Goal: Information Seeking & Learning: Check status

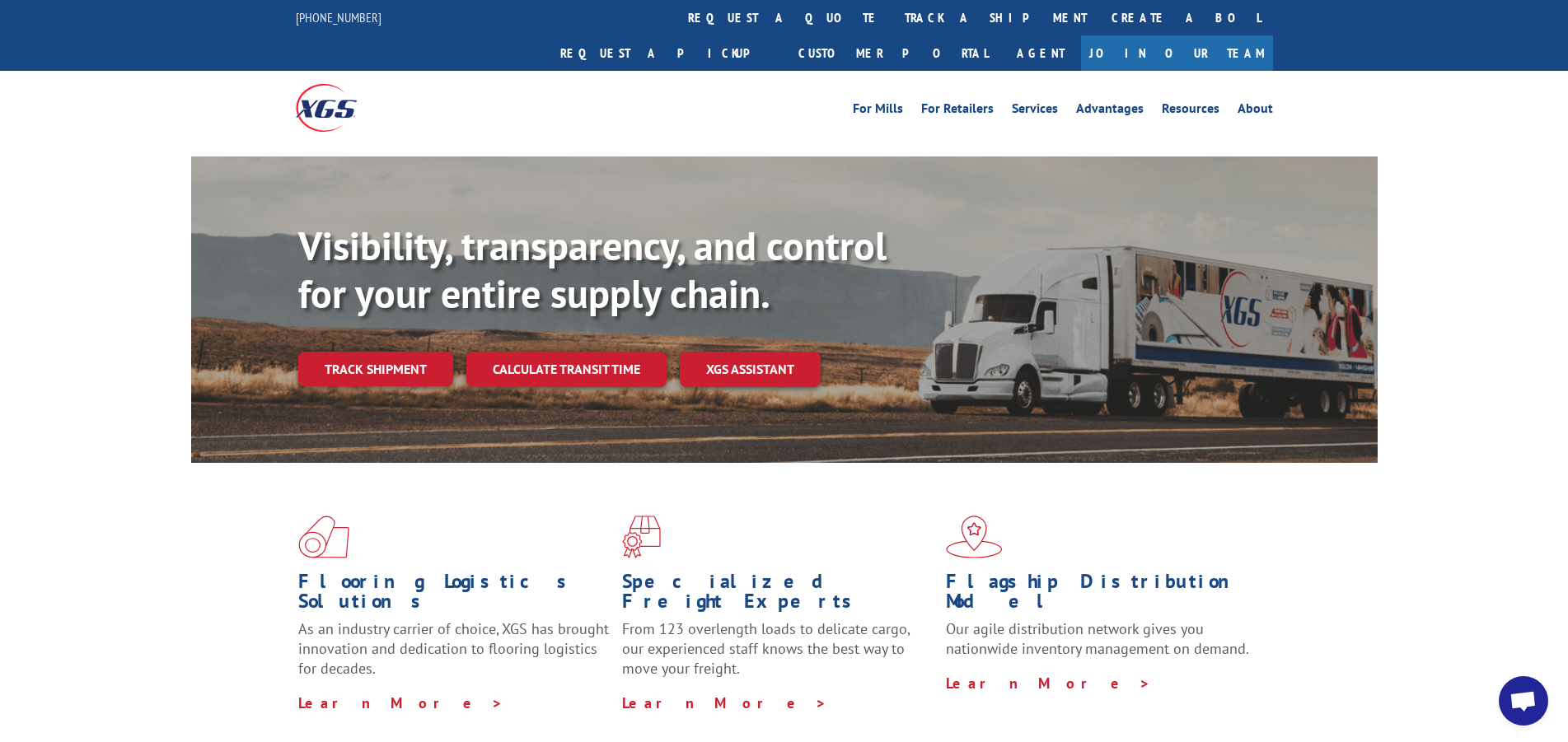
click at [325, 352] on link "Track shipment" at bounding box center [375, 369] width 155 height 35
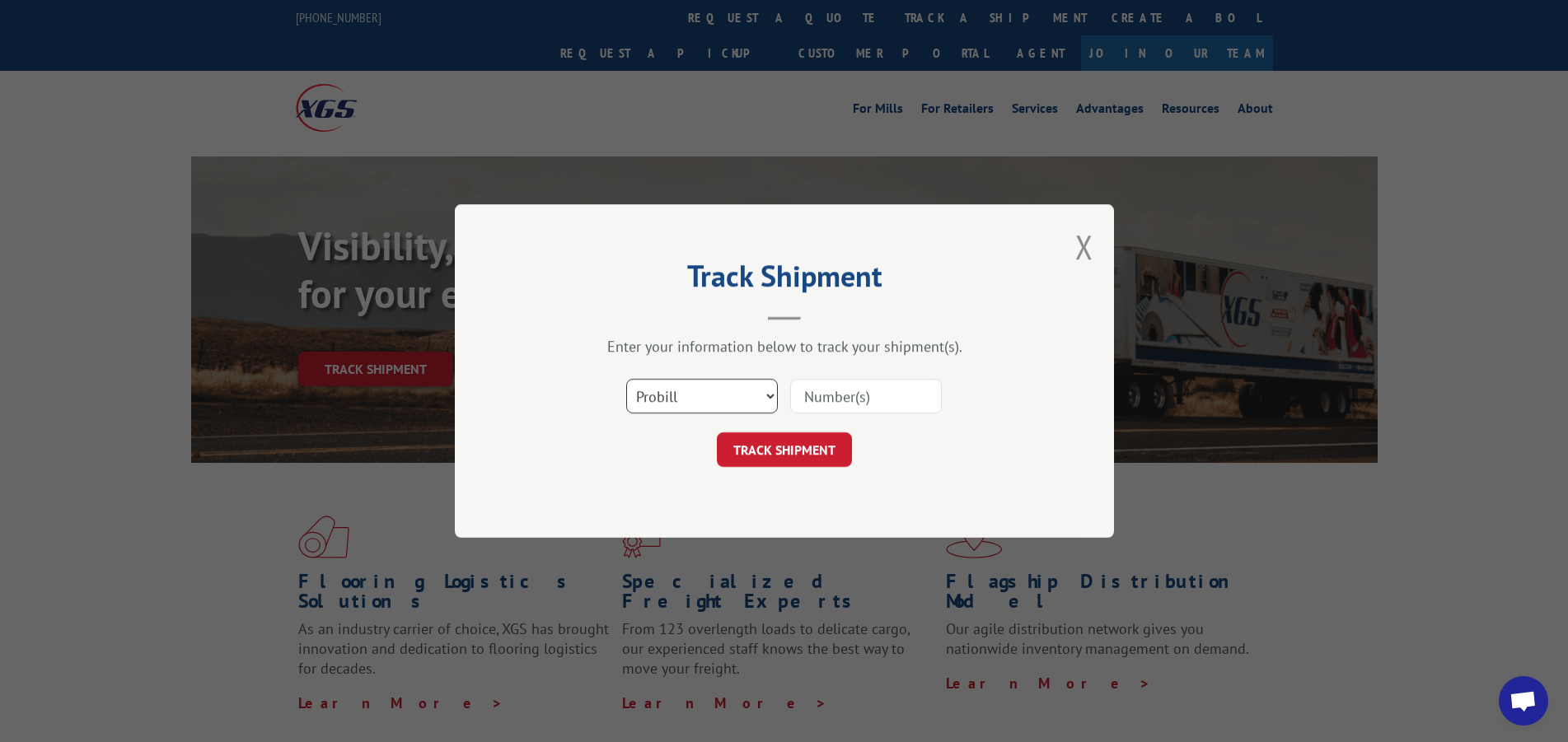
click at [728, 397] on select "Select category... Probill BOL PO" at bounding box center [701, 396] width 152 height 35
click at [626, 379] on select "Select category... Probill BOL PO" at bounding box center [701, 396] width 152 height 35
click at [720, 390] on select "Select category... Probill BOL PO" at bounding box center [701, 396] width 152 height 35
click at [626, 379] on select "Select category... Probill BOL PO" at bounding box center [701, 396] width 152 height 35
click at [669, 451] on div "TRACK SHIPMENT" at bounding box center [784, 450] width 494 height 35
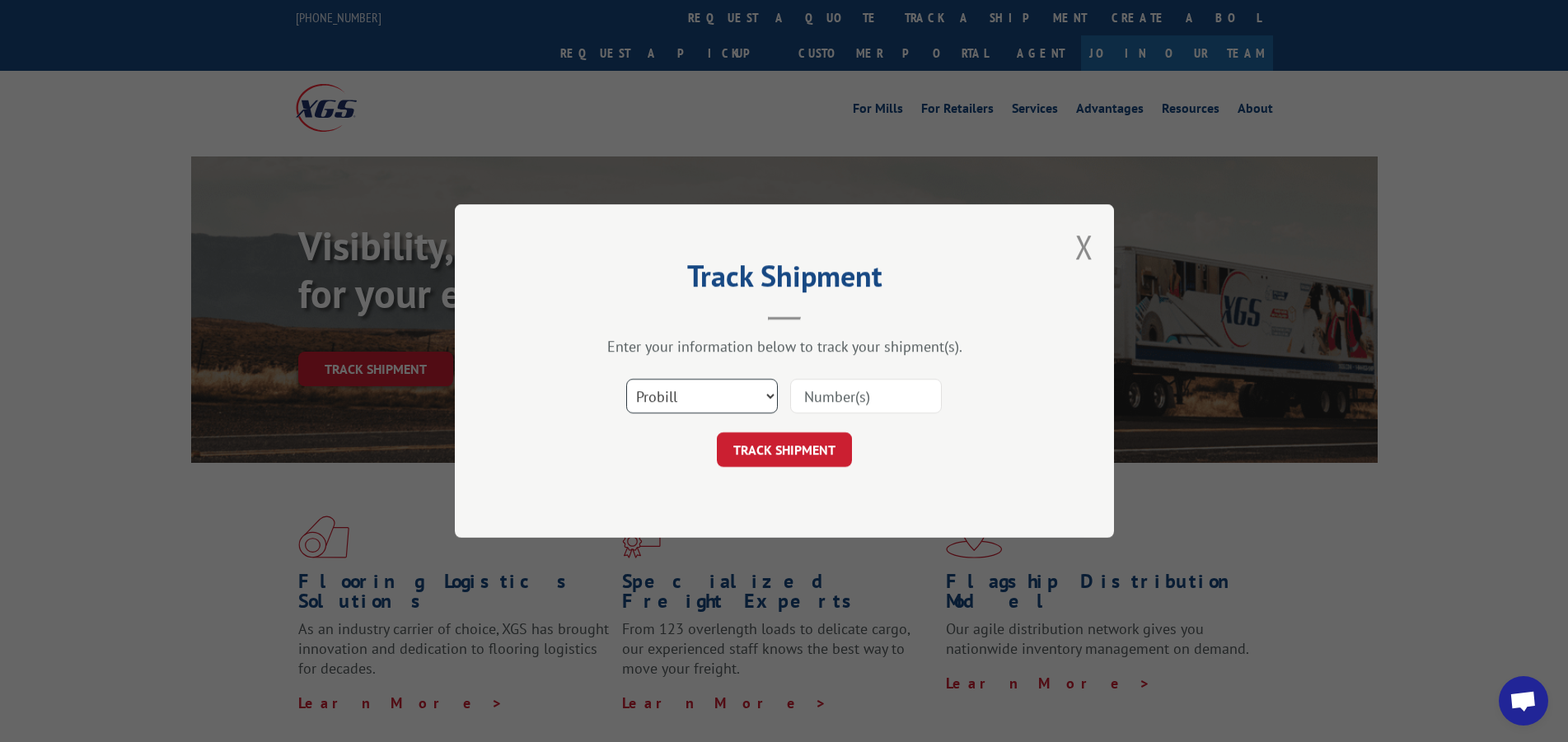
drag, startPoint x: 675, startPoint y: 388, endPoint x: 676, endPoint y: 411, distance: 23.0
click at [676, 389] on select "Select category... Probill BOL PO" at bounding box center [701, 396] width 152 height 35
select select "bol"
click at [626, 379] on select "Select category... Probill BOL PO" at bounding box center [701, 396] width 152 height 35
click at [866, 402] on input at bounding box center [866, 396] width 152 height 35
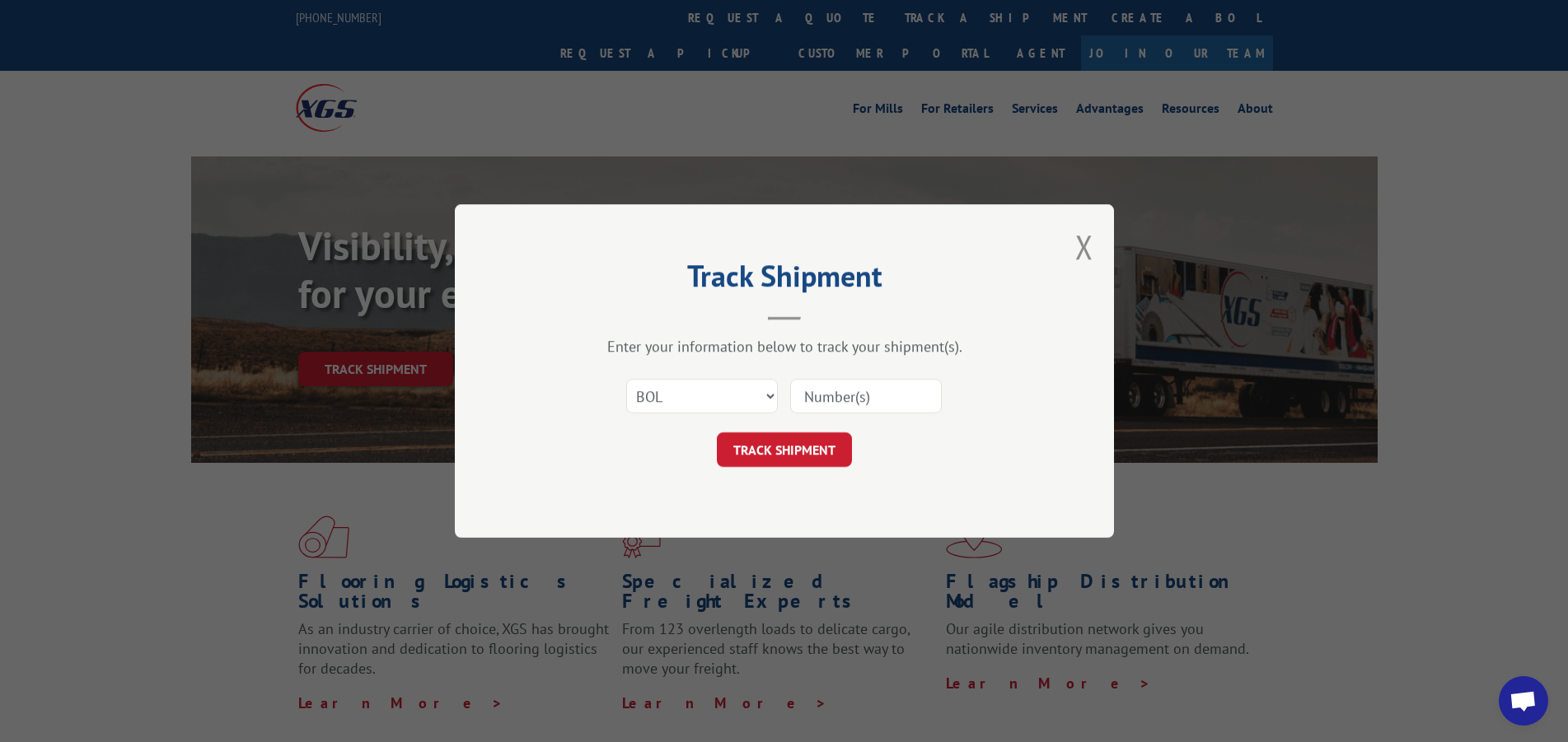
click at [860, 395] on input at bounding box center [866, 396] width 152 height 35
type input "556404-01"
click at [814, 444] on button "TRACK SHIPMENT" at bounding box center [784, 450] width 135 height 35
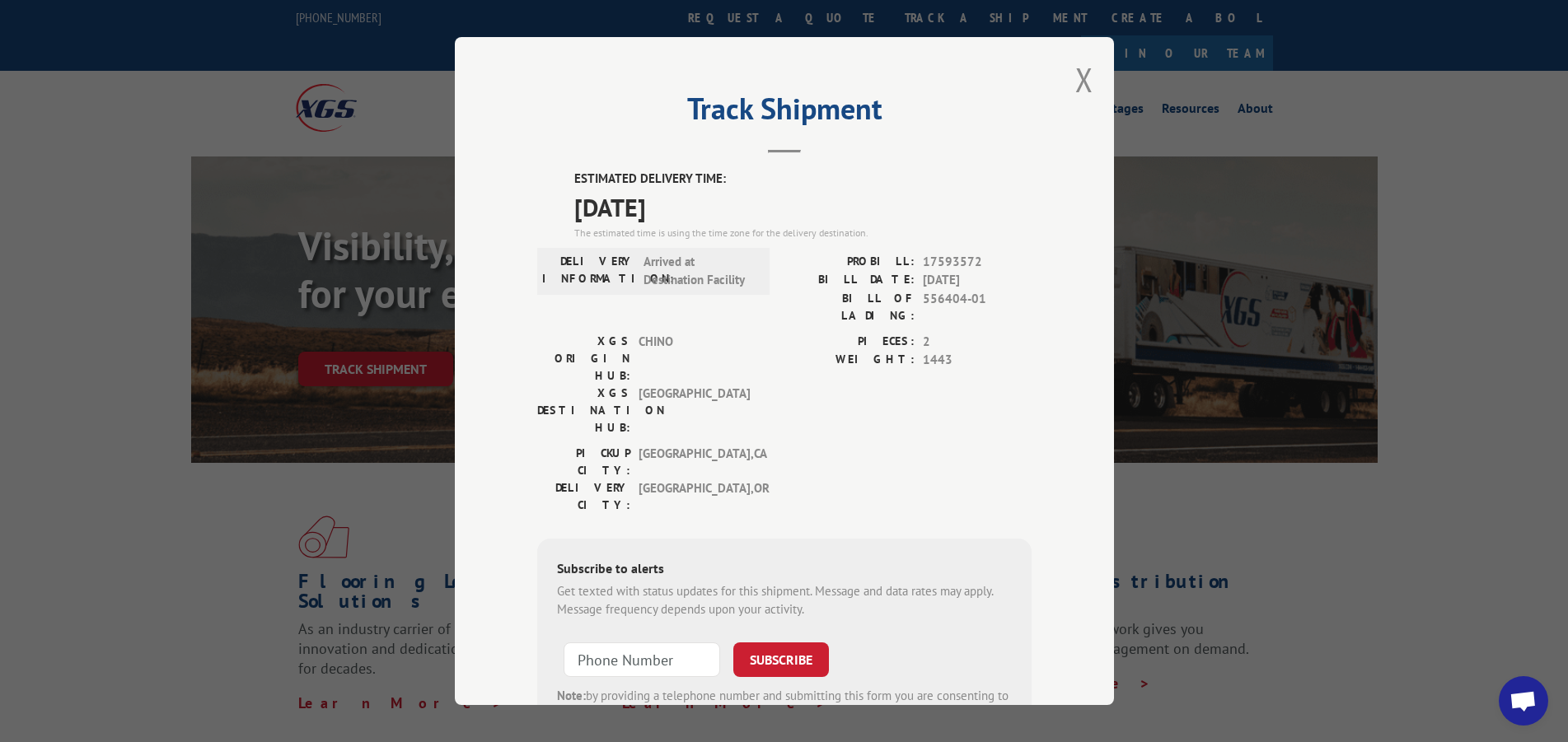
click at [1076, 83] on button "Close modal" at bounding box center [1083, 79] width 18 height 43
